Goal: Information Seeking & Learning: Learn about a topic

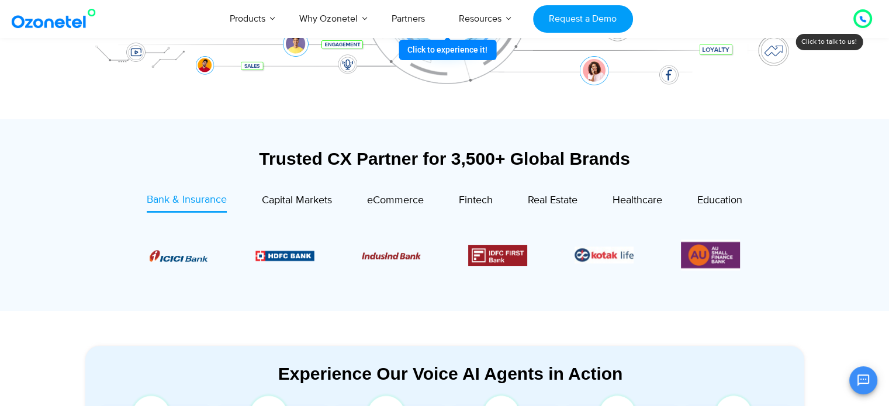
scroll to position [418, 0]
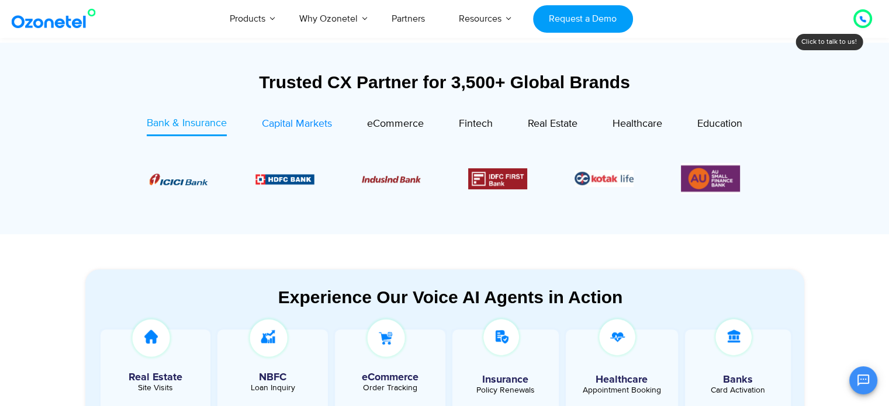
click at [279, 120] on span "Capital Markets" at bounding box center [297, 124] width 70 height 13
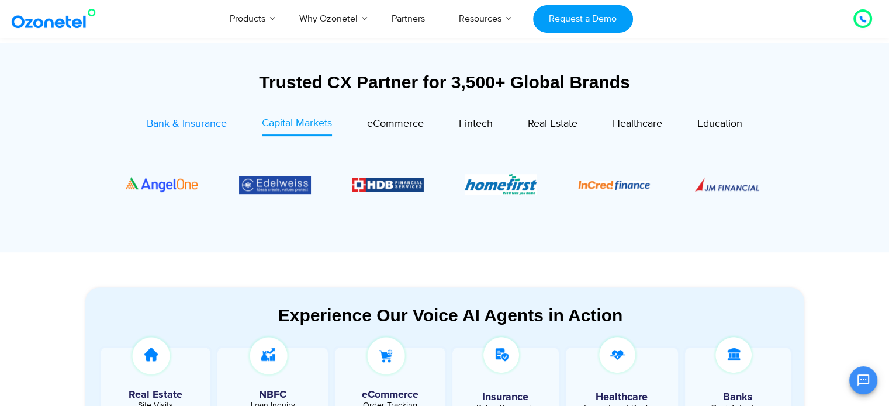
click at [195, 116] on div "Bank & Insurance" at bounding box center [187, 124] width 80 height 16
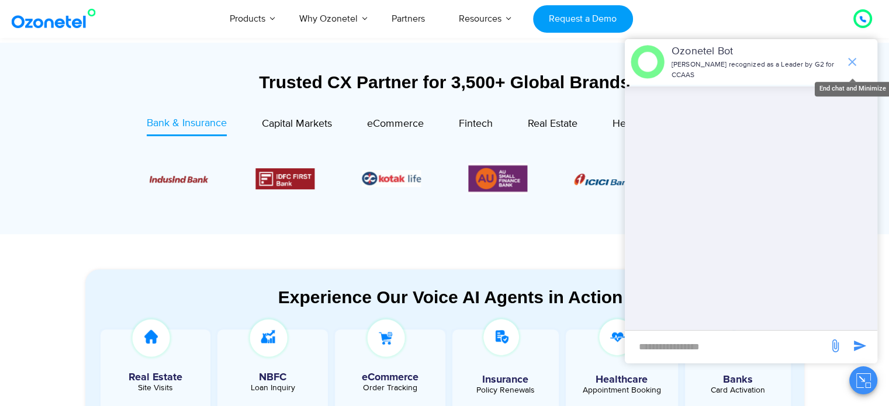
click at [847, 63] on icon "end chat or minimize" at bounding box center [853, 62] width 14 height 14
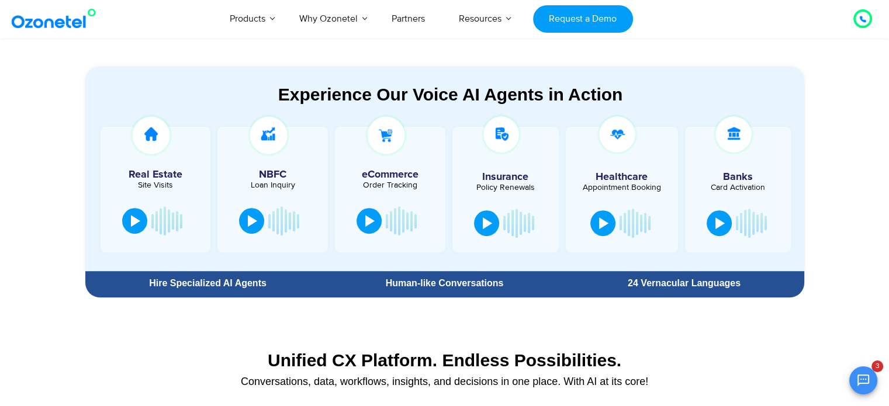
scroll to position [620, 0]
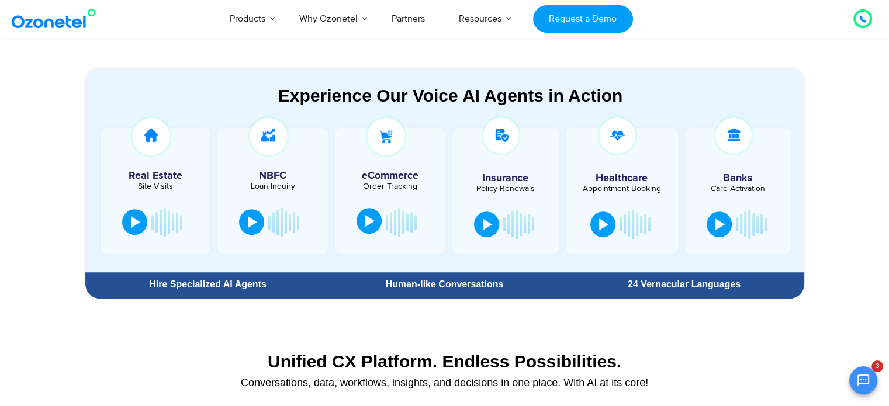
click at [368, 222] on div at bounding box center [369, 221] width 9 height 12
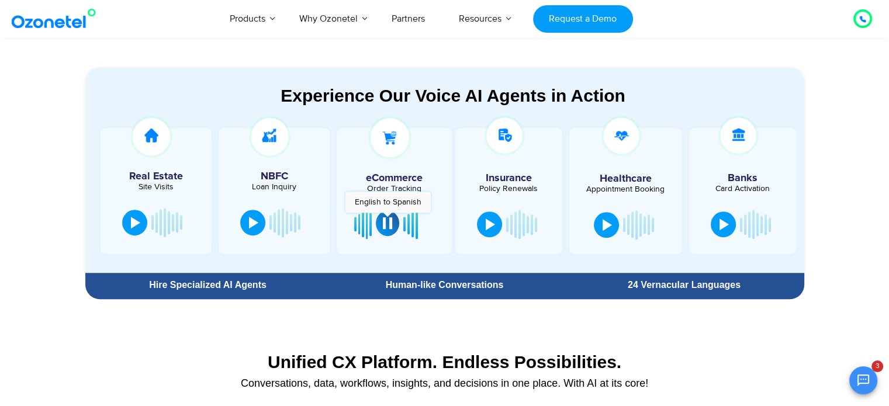
click at [388, 218] on div at bounding box center [387, 224] width 9 height 12
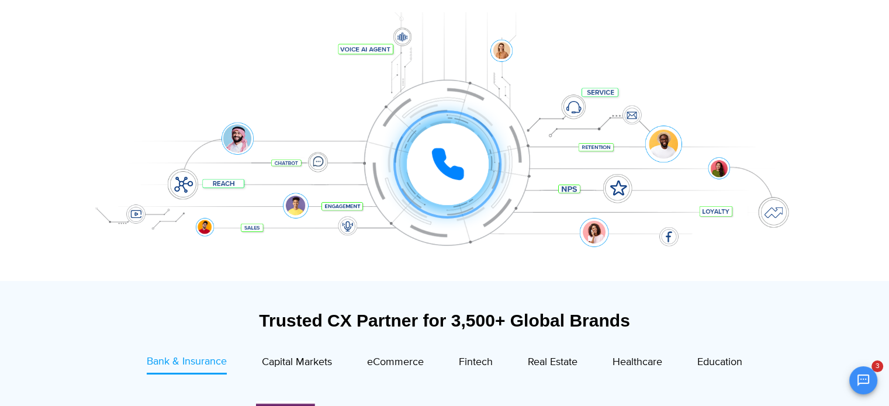
scroll to position [185, 0]
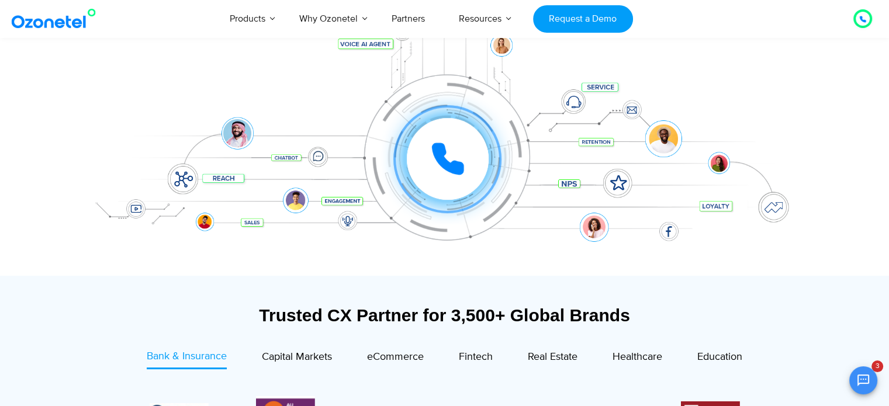
click at [446, 143] on icon at bounding box center [447, 159] width 35 height 35
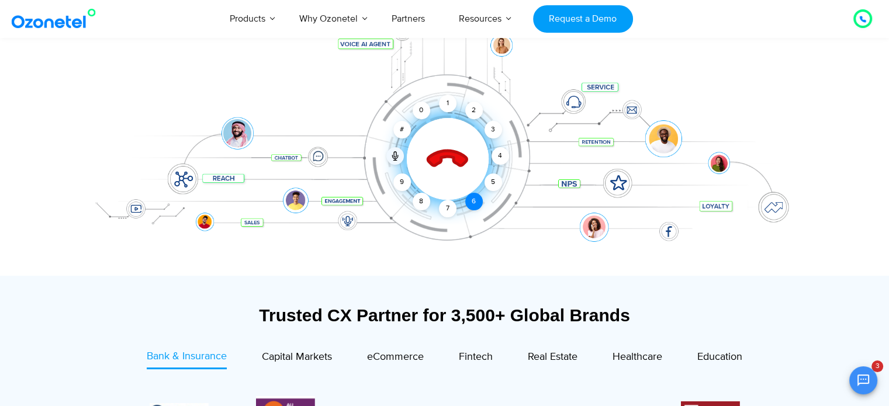
click at [470, 203] on div "6" at bounding box center [474, 202] width 18 height 18
click at [448, 205] on div "7" at bounding box center [448, 209] width 18 height 18
click at [420, 201] on div "8" at bounding box center [422, 202] width 18 height 18
click at [392, 156] on icon at bounding box center [394, 158] width 5 height 4
click at [391, 157] on icon at bounding box center [395, 155] width 9 height 9
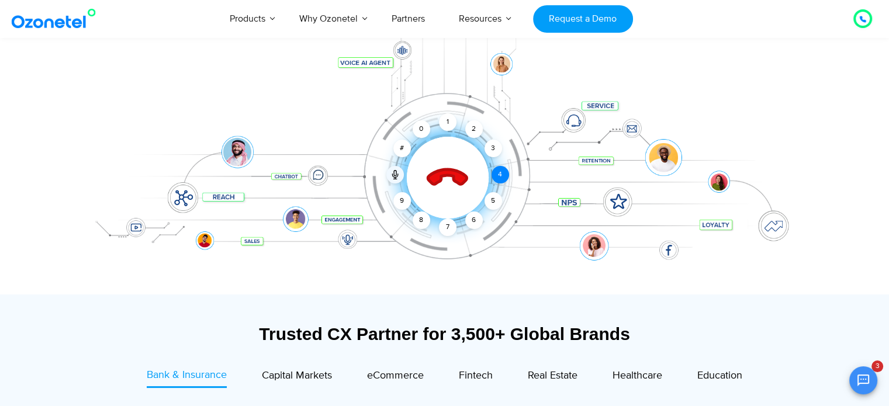
scroll to position [167, 0]
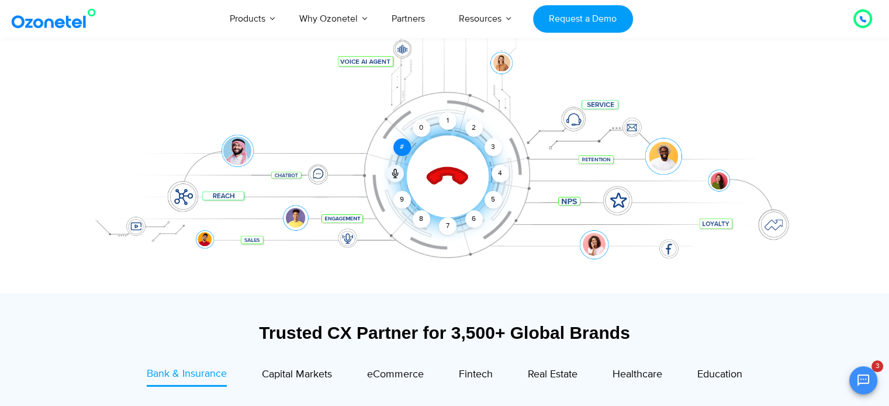
click at [408, 149] on div "#" at bounding box center [403, 148] width 18 height 18
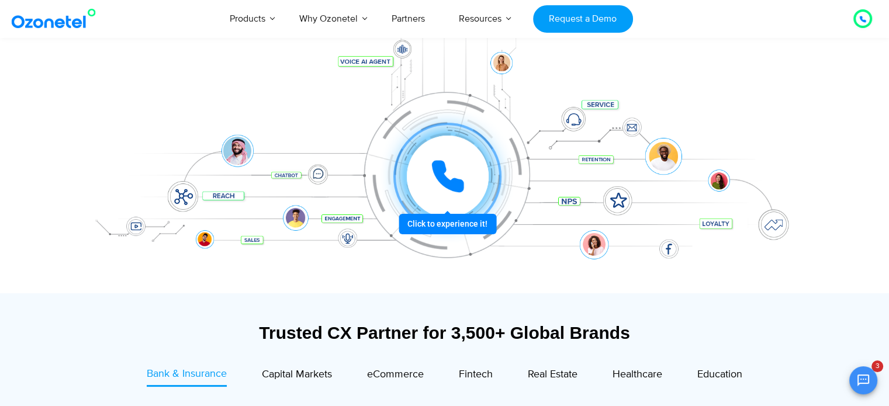
click at [437, 165] on icon at bounding box center [447, 176] width 29 height 29
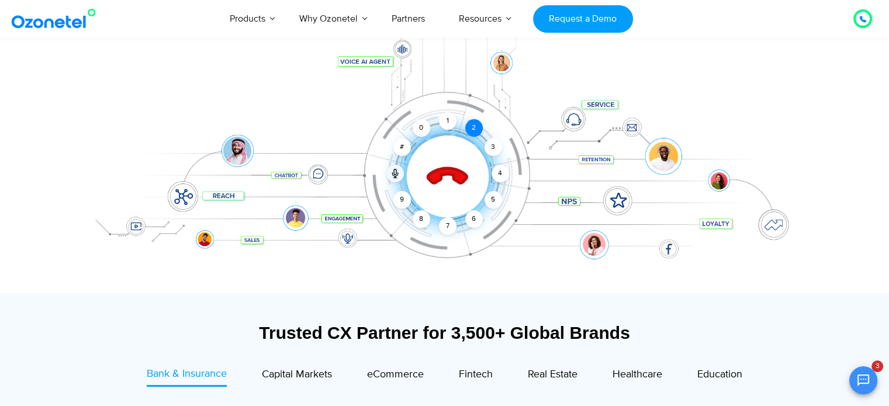
click at [481, 124] on div "2" at bounding box center [474, 128] width 18 height 18
click at [472, 126] on div "2" at bounding box center [474, 128] width 18 height 18
click at [397, 171] on icon at bounding box center [395, 173] width 9 height 9
click at [394, 174] on icon at bounding box center [394, 175] width 5 height 4
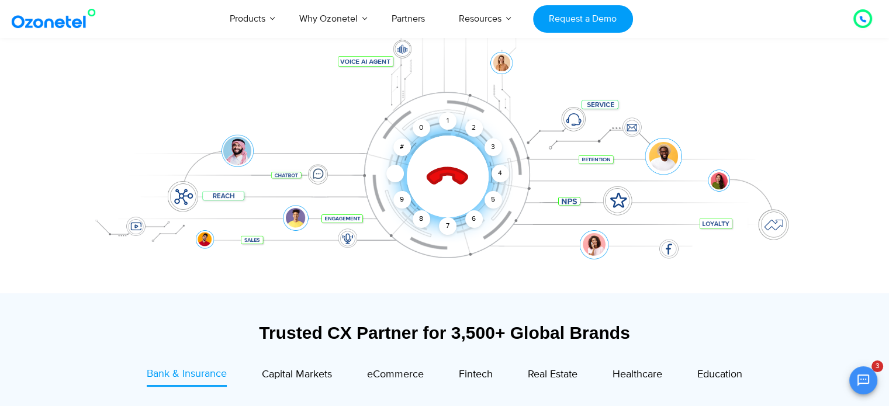
click at [456, 165] on icon at bounding box center [448, 177] width 50 height 50
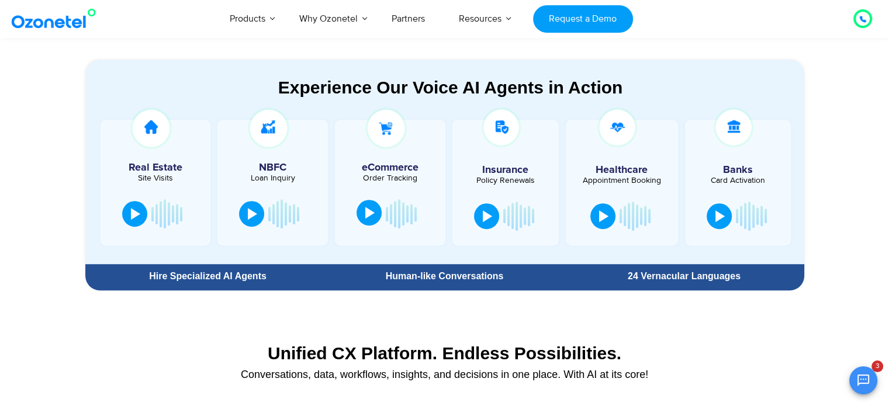
scroll to position [630, 0]
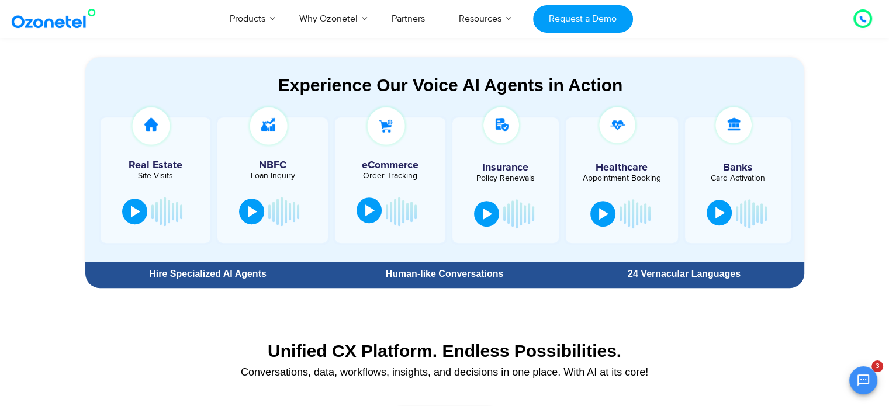
click at [709, 215] on button at bounding box center [719, 213] width 25 height 26
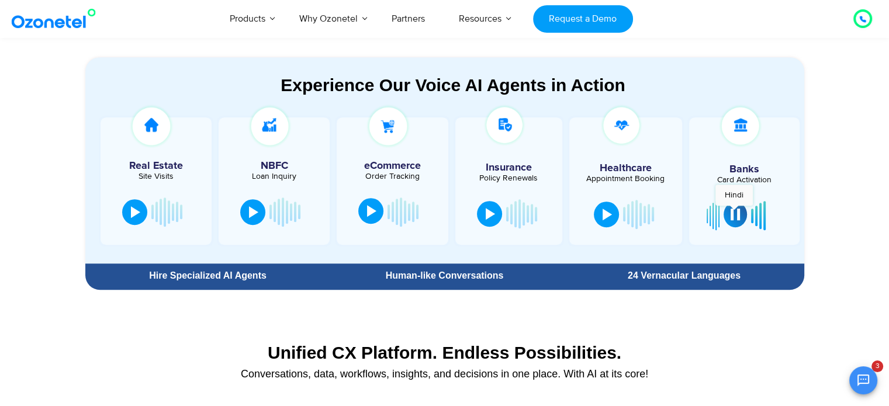
click at [734, 211] on div at bounding box center [735, 215] width 9 height 12
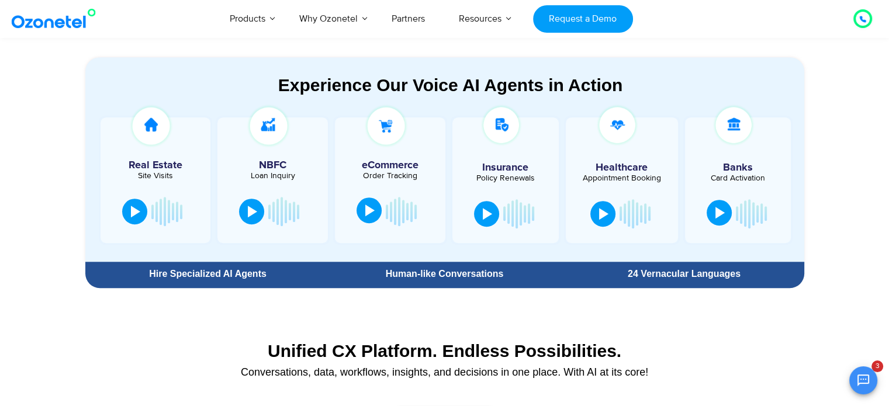
click at [716, 215] on div at bounding box center [720, 213] width 9 height 12
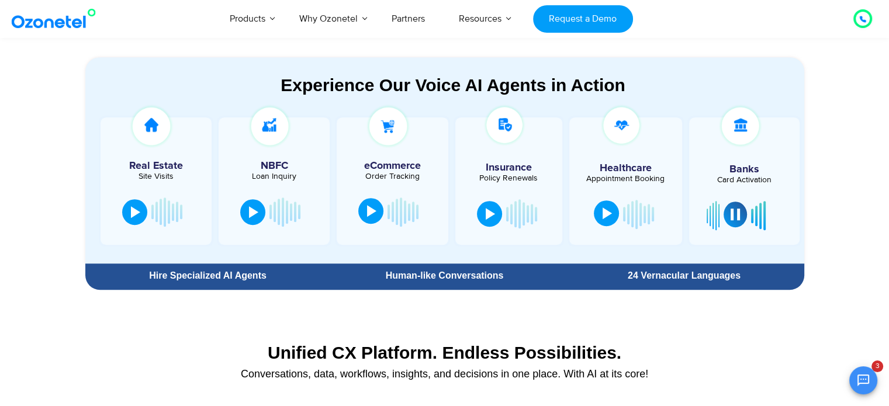
click at [605, 217] on div at bounding box center [607, 214] width 9 height 12
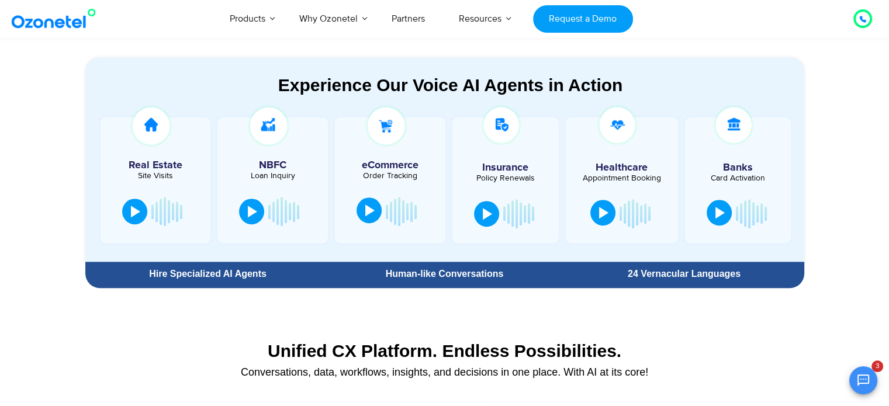
click at [605, 217] on div at bounding box center [603, 213] width 9 height 12
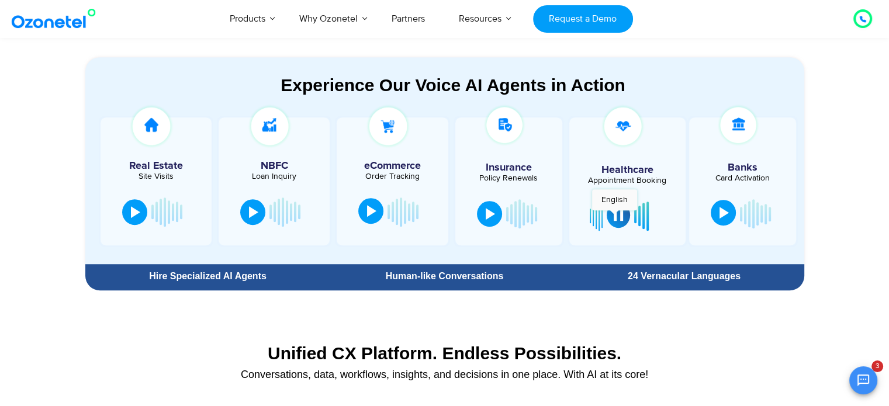
click at [615, 217] on div at bounding box center [618, 215] width 9 height 12
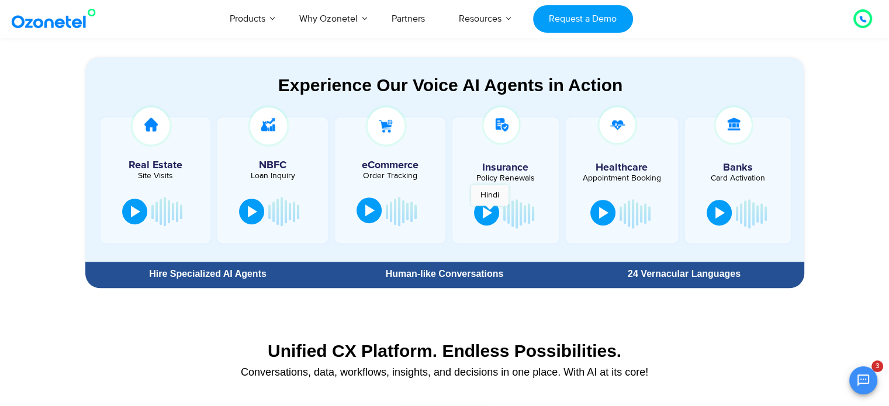
click at [490, 211] on div at bounding box center [487, 213] width 9 height 12
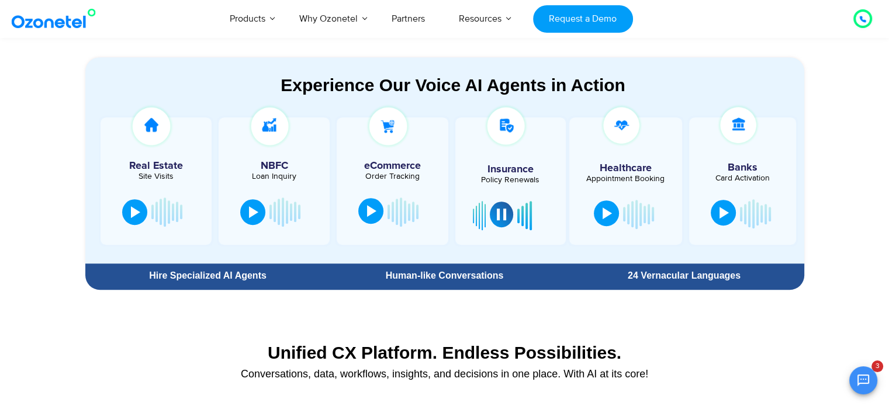
click at [497, 213] on div at bounding box center [501, 215] width 9 height 12
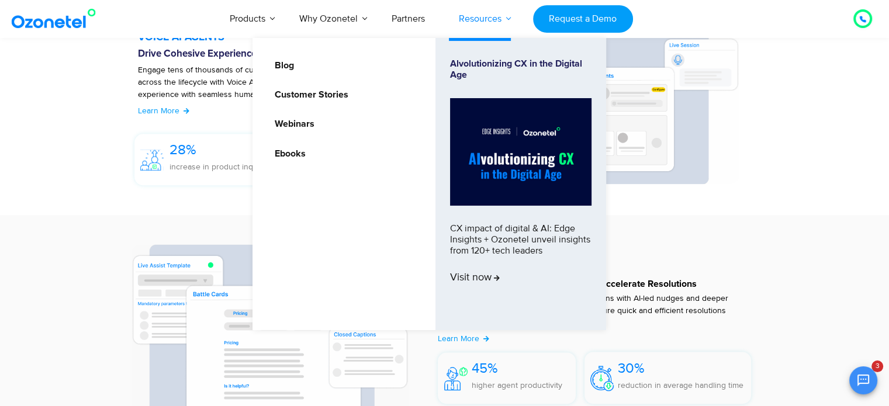
scroll to position [1365, 0]
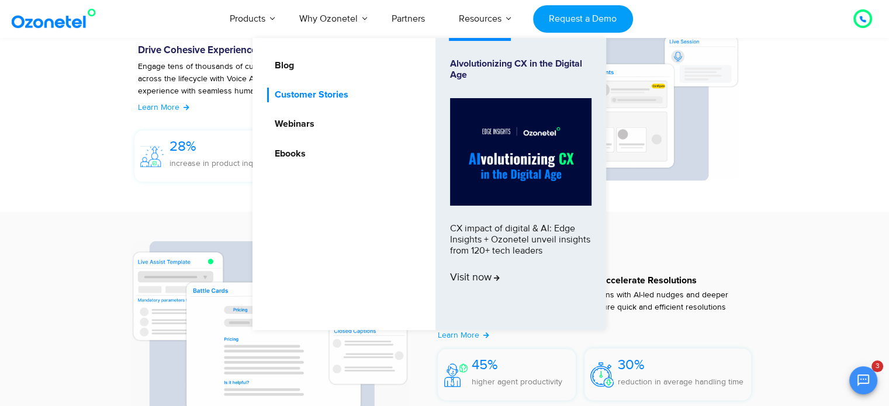
click at [339, 96] on link "Customer Stories" at bounding box center [308, 95] width 83 height 15
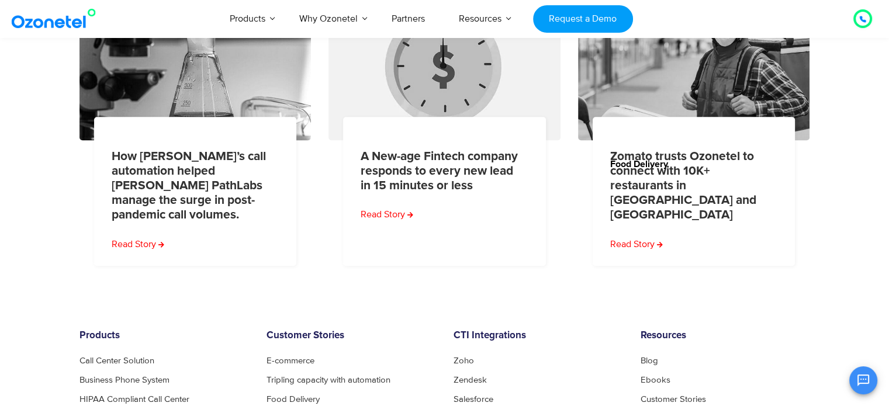
scroll to position [598, 0]
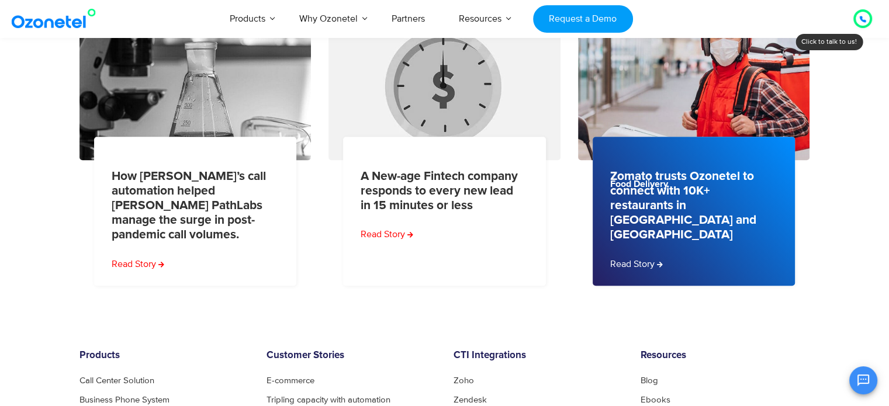
click at [699, 236] on div "Zomato trusts Ozonetel to connect with 10K+ restaurants in India and the UAE Re…" at bounding box center [694, 211] width 203 height 149
click at [650, 257] on link "Read Story" at bounding box center [637, 264] width 55 height 14
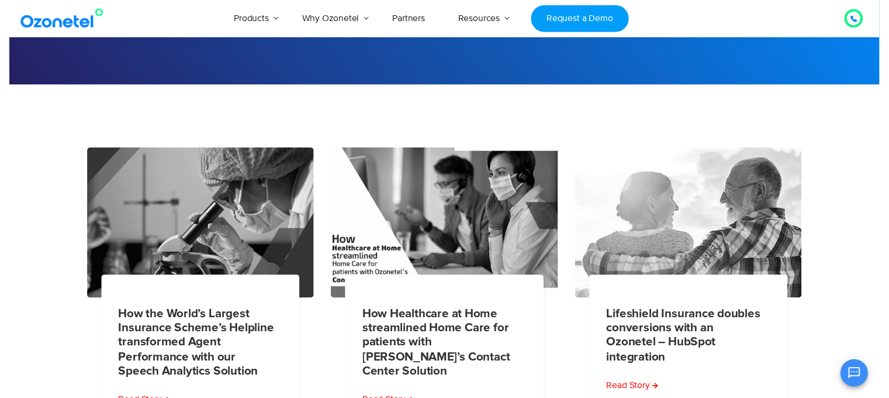
scroll to position [0, 0]
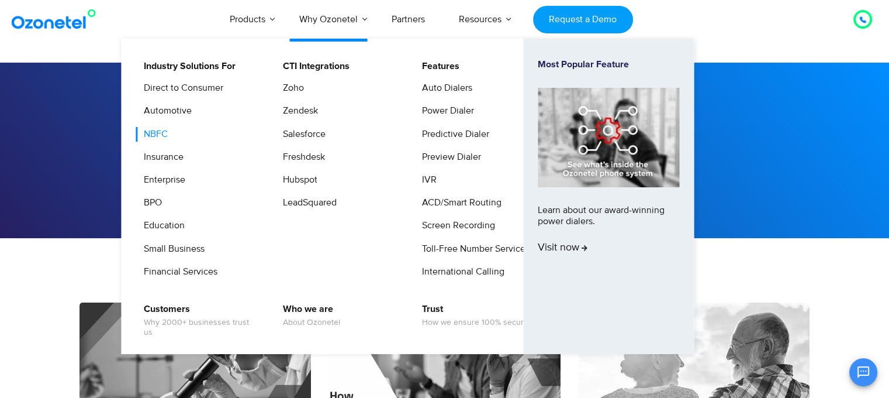
click at [157, 138] on link "NBFC" at bounding box center [152, 134] width 33 height 15
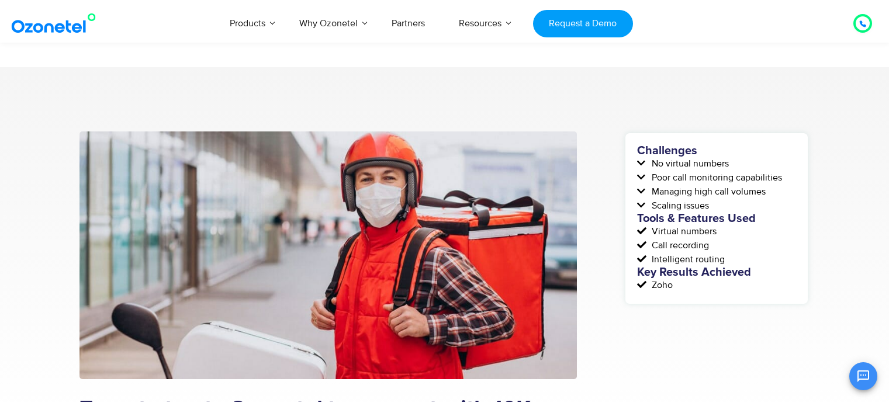
scroll to position [372, 0]
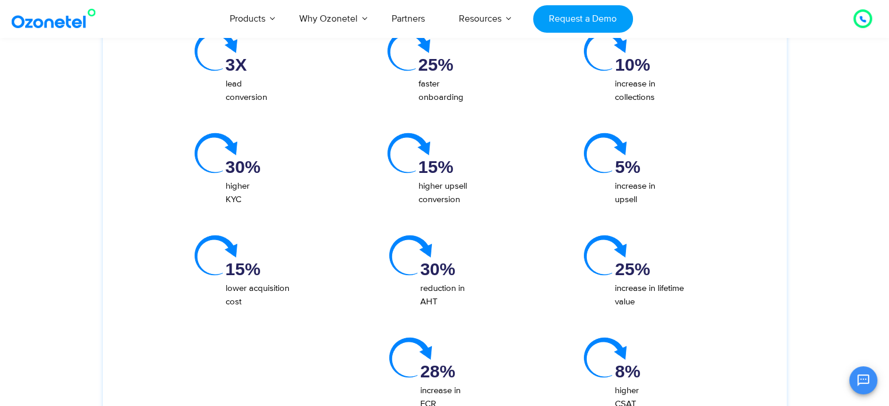
scroll to position [2521, 0]
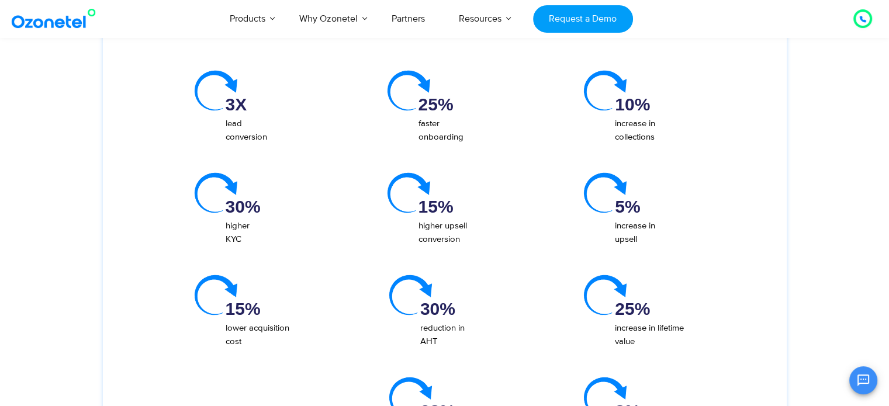
click at [403, 84] on img at bounding box center [408, 90] width 52 height 51
click at [615, 81] on img at bounding box center [605, 90] width 52 height 51
click at [597, 125] on div "10% increase in collections" at bounding box center [661, 113] width 175 height 85
click at [603, 151] on div "10% increase in collections" at bounding box center [661, 113] width 175 height 85
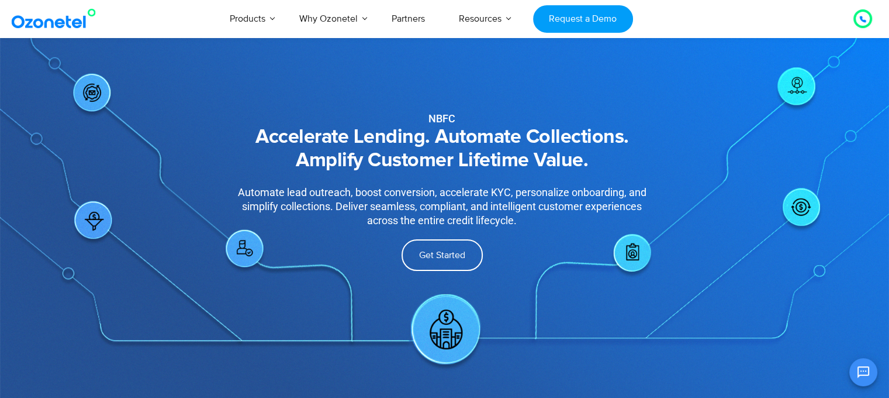
scroll to position [0, 0]
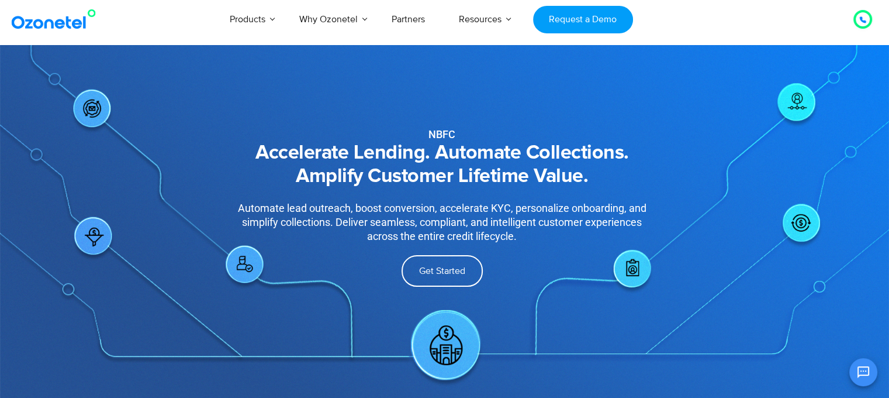
click at [84, 24] on img at bounding box center [56, 19] width 95 height 21
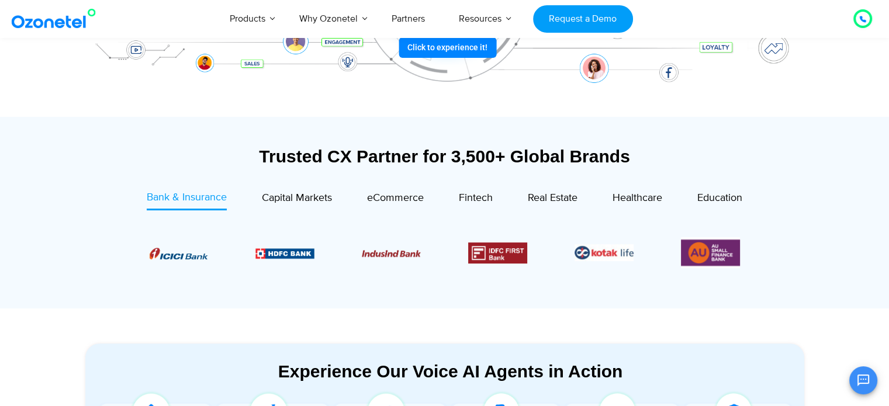
scroll to position [142, 0]
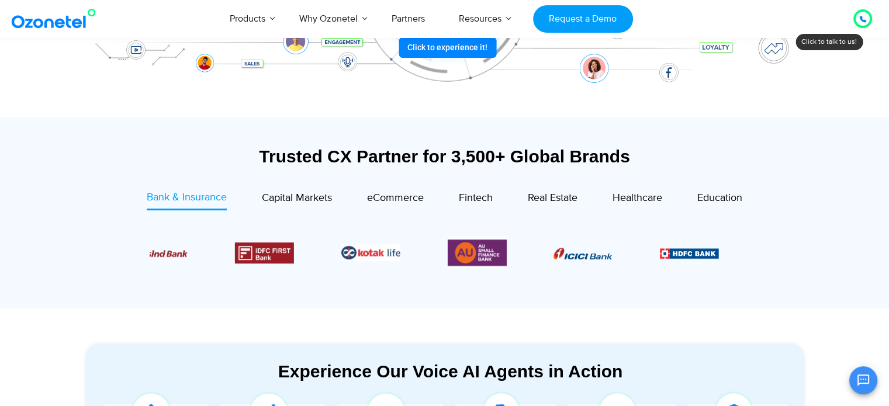
click at [238, 245] on img "4 / 6" at bounding box center [264, 253] width 59 height 21
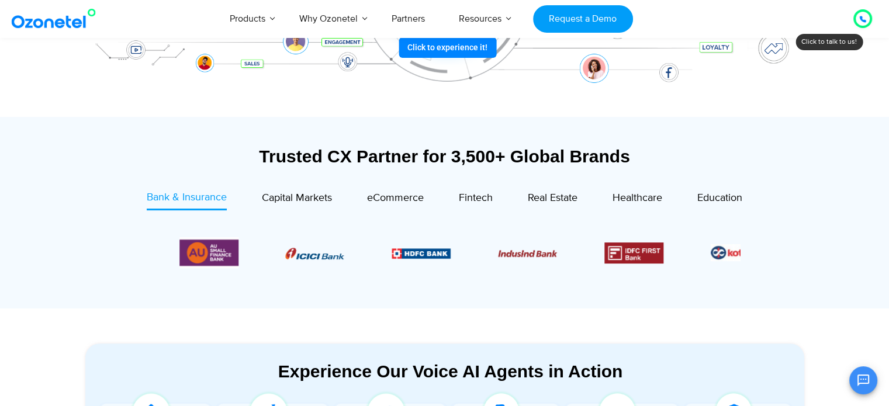
click at [135, 280] on div at bounding box center [444, 253] width 649 height 60
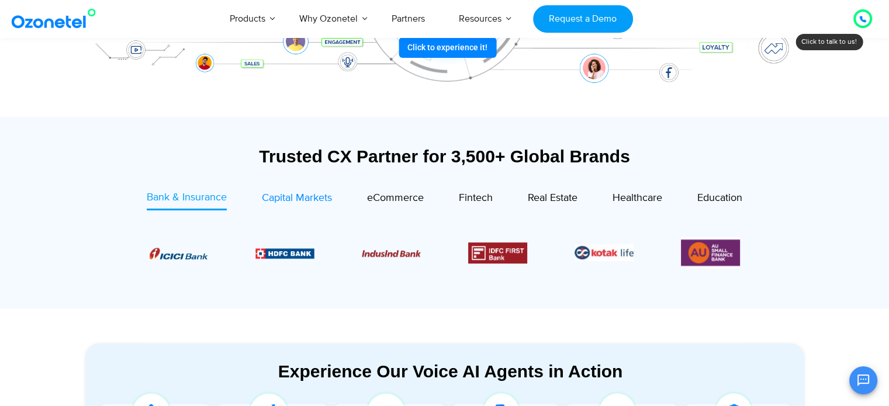
click at [269, 202] on span "Capital Markets" at bounding box center [297, 198] width 70 height 13
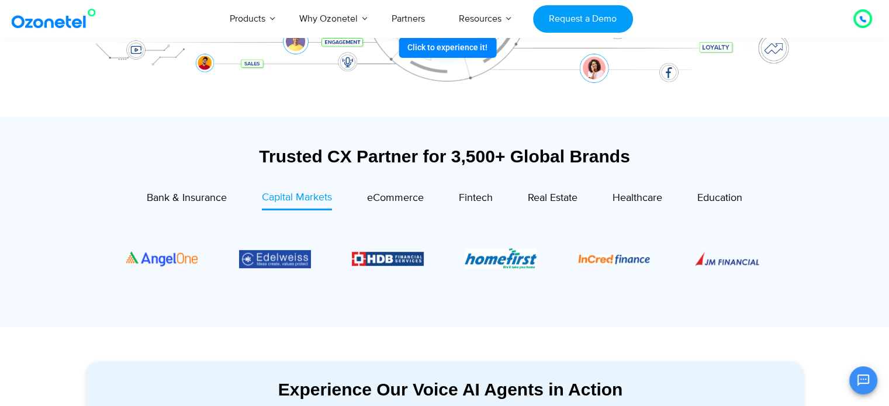
drag, startPoint x: 490, startPoint y: 253, endPoint x: 343, endPoint y: 259, distance: 147.5
click at [343, 259] on div "Image Carousel" at bounding box center [444, 259] width 637 height 72
drag, startPoint x: 343, startPoint y: 259, endPoint x: 592, endPoint y: 260, distance: 249.1
click at [592, 260] on div "Image Carousel" at bounding box center [444, 259] width 637 height 72
click at [409, 196] on span "eCommerce" at bounding box center [395, 198] width 57 height 13
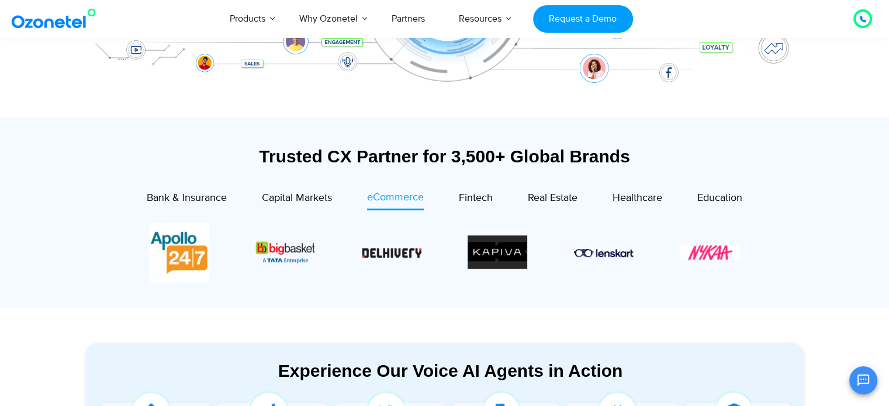
drag, startPoint x: 388, startPoint y: 258, endPoint x: 339, endPoint y: 263, distance: 49.9
click at [339, 263] on div "Image Carousel" at bounding box center [445, 253] width 591 height 60
click at [474, 196] on span "Fintech" at bounding box center [476, 198] width 34 height 13
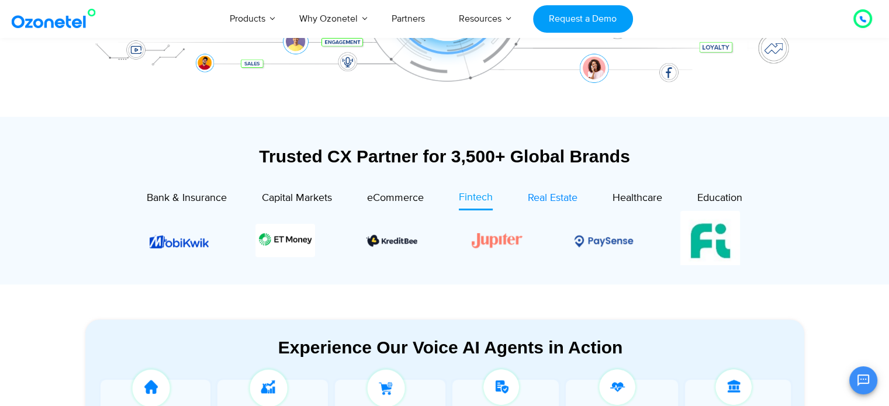
click at [544, 198] on span "Real Estate" at bounding box center [553, 198] width 50 height 13
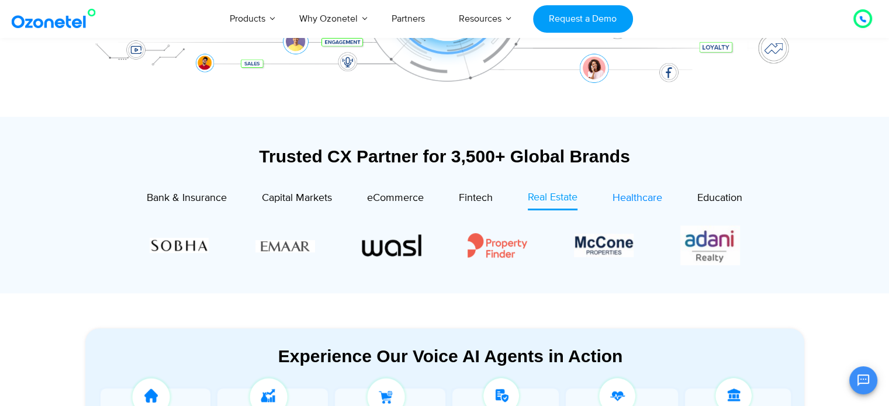
click at [632, 191] on div "Healthcare" at bounding box center [638, 199] width 50 height 16
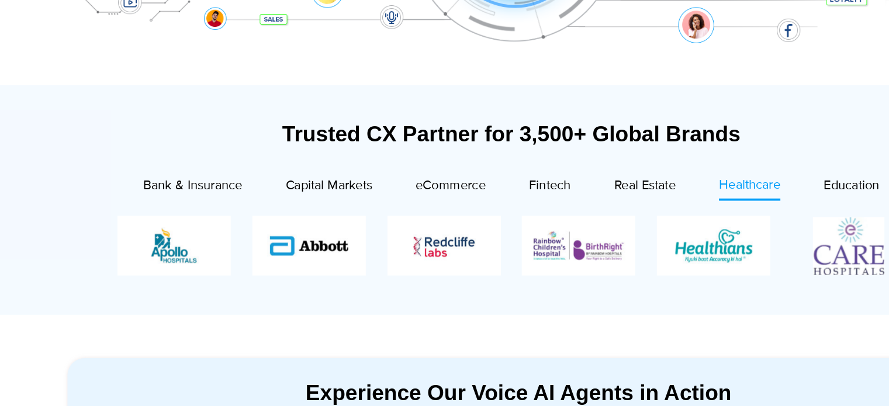
scroll to position [343, 0]
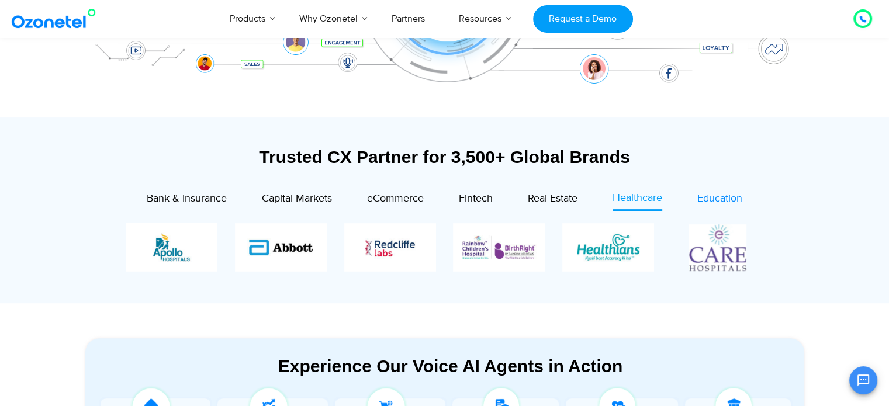
click at [711, 201] on span "Education" at bounding box center [720, 198] width 45 height 13
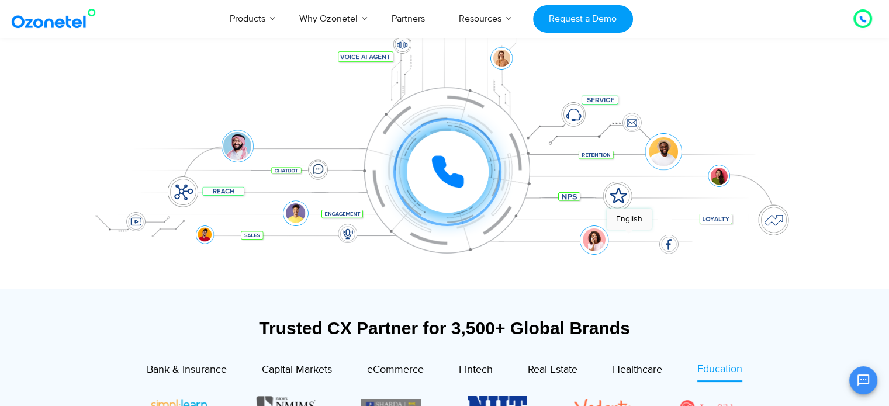
scroll to position [168, 0]
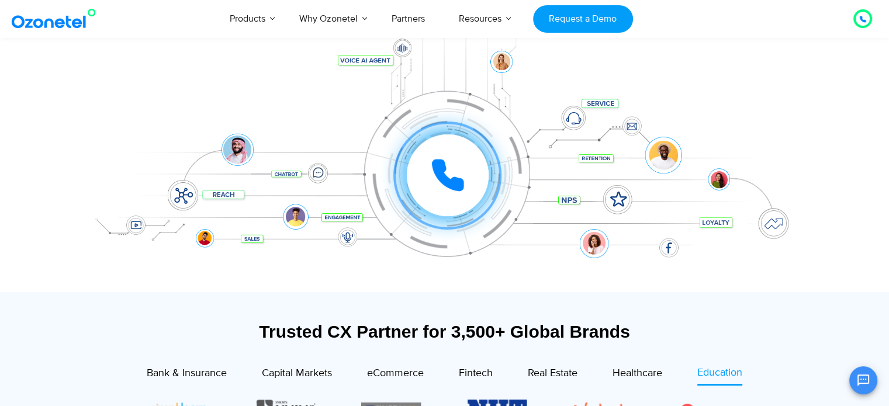
click at [445, 154] on div at bounding box center [448, 175] width 82 height 82
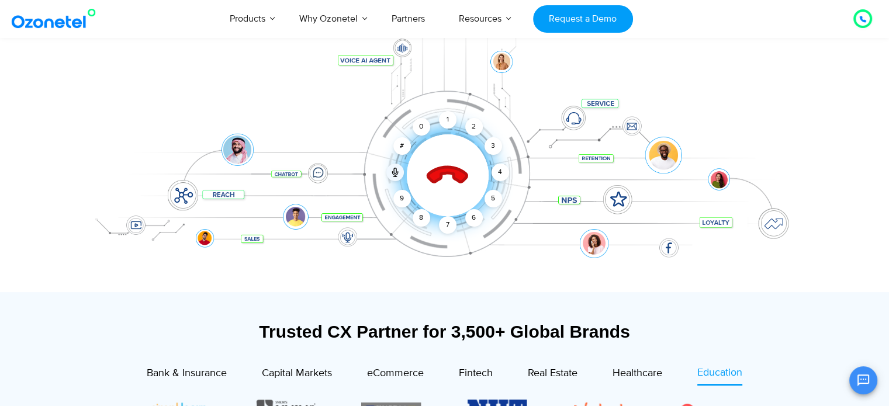
click at [447, 165] on icon at bounding box center [448, 176] width 50 height 50
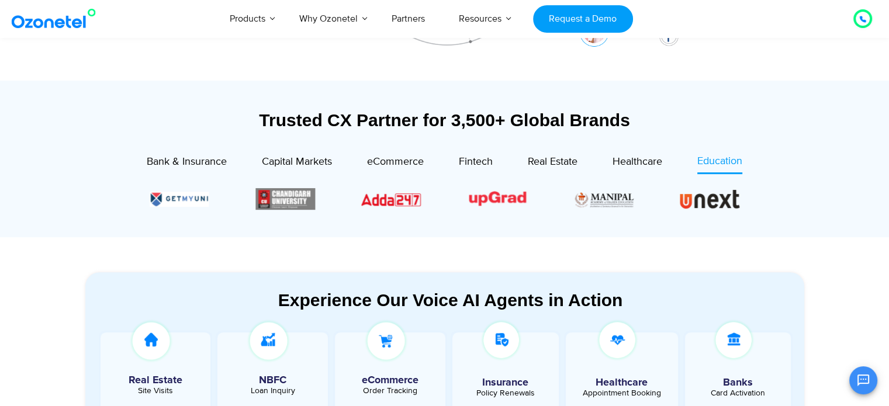
scroll to position [392, 0]
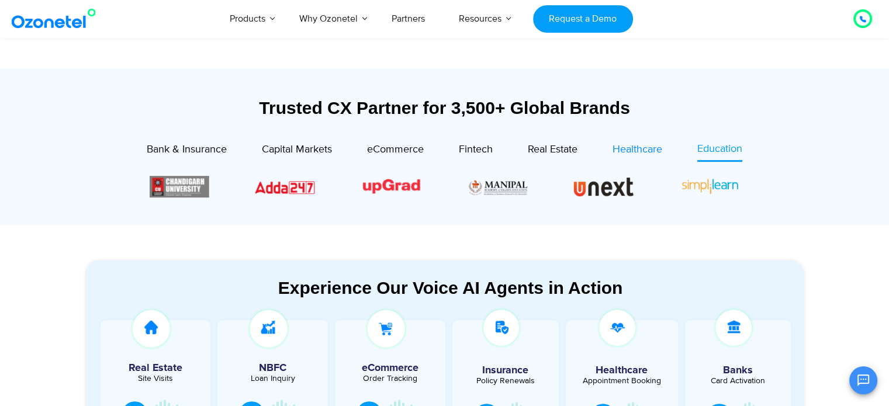
click at [646, 156] on div "Healthcare" at bounding box center [638, 150] width 50 height 16
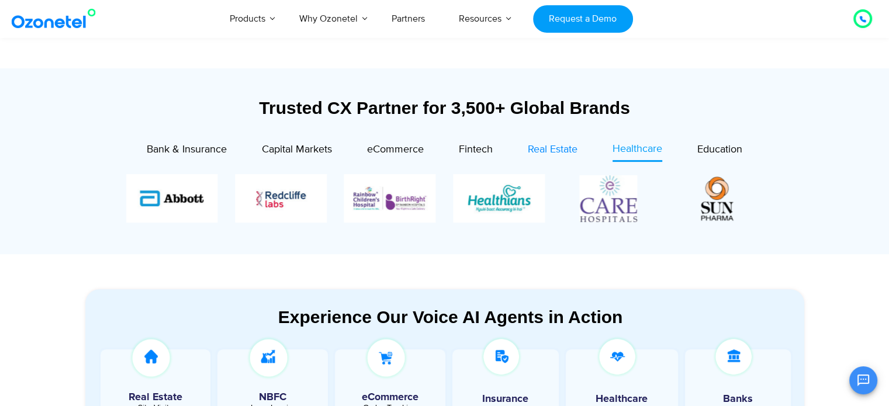
click at [574, 151] on span "Real Estate" at bounding box center [553, 149] width 50 height 13
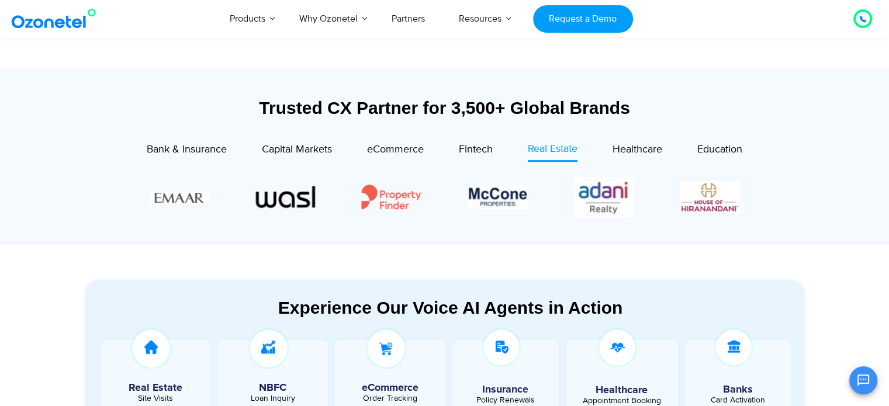
drag, startPoint x: 481, startPoint y: 205, endPoint x: 752, endPoint y: 205, distance: 271.3
click at [752, 205] on div at bounding box center [444, 196] width 649 height 45
drag, startPoint x: 389, startPoint y: 196, endPoint x: 684, endPoint y: 208, distance: 294.3
click at [684, 208] on div "Image Carousel" at bounding box center [445, 196] width 591 height 45
drag, startPoint x: 448, startPoint y: 192, endPoint x: 359, endPoint y: 201, distance: 89.9
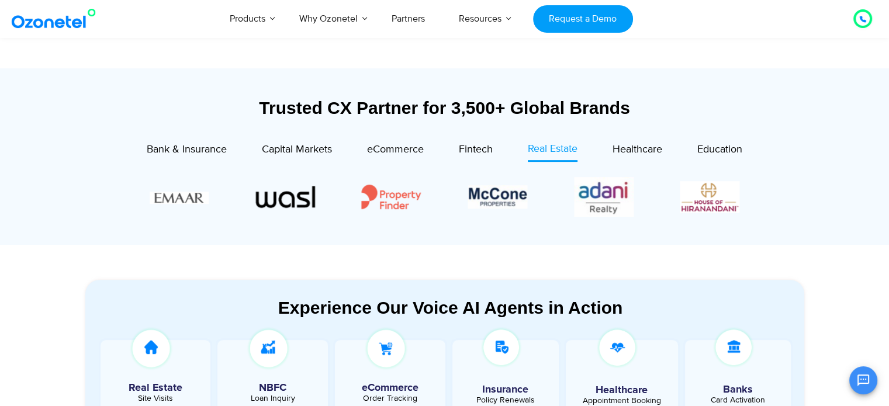
click at [359, 201] on div "Image Carousel" at bounding box center [445, 196] width 591 height 45
drag, startPoint x: 359, startPoint y: 201, endPoint x: 622, endPoint y: 208, distance: 262.6
click at [622, 208] on div "Image Carousel" at bounding box center [445, 196] width 591 height 45
drag, startPoint x: 509, startPoint y: 202, endPoint x: 758, endPoint y: 201, distance: 248.5
click at [758, 201] on div at bounding box center [444, 196] width 649 height 45
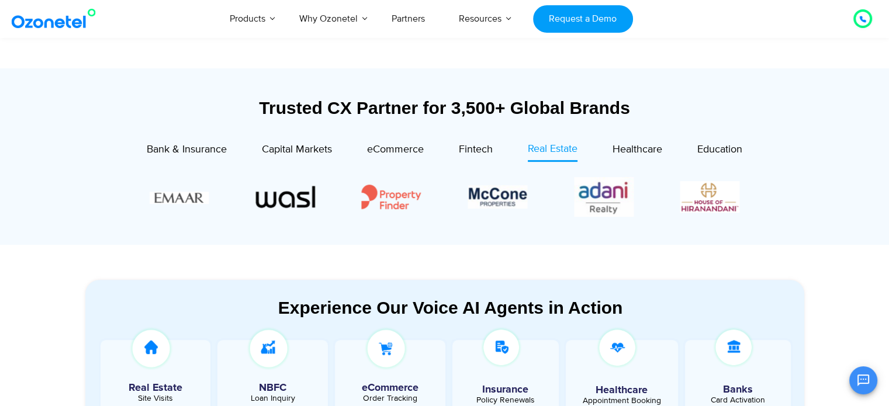
click at [823, 247] on section "Experience Our Voice AI Agents in Action Real Estate Site Visits NBFC Loan Inqu…" at bounding box center [444, 380] width 889 height 271
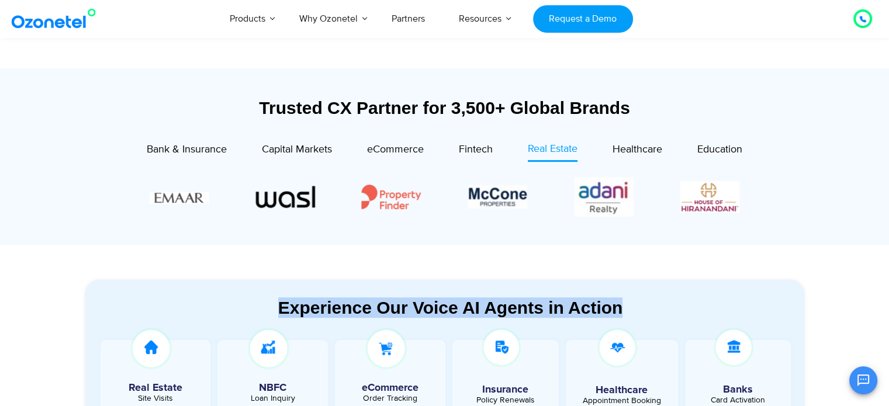
click at [823, 247] on section "Experience Our Voice AI Agents in Action Real Estate Site Visits NBFC Loan Inqu…" at bounding box center [444, 380] width 889 height 271
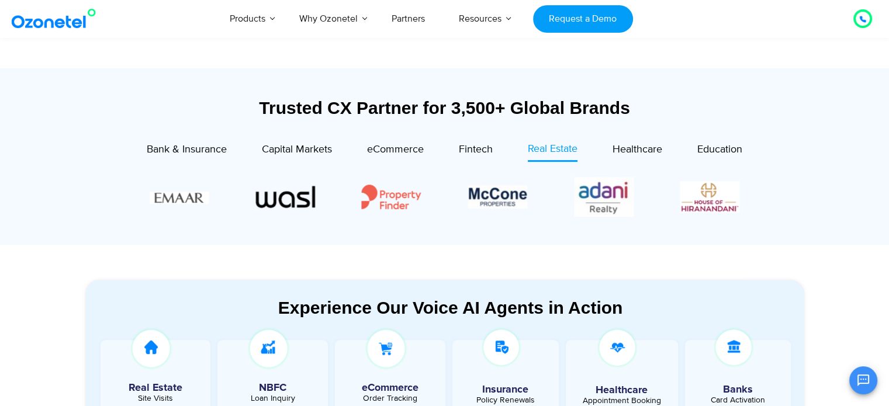
scroll to position [142, 0]
click at [466, 161] on section at bounding box center [445, 194] width 696 height 86
